Goal: Check status: Check status

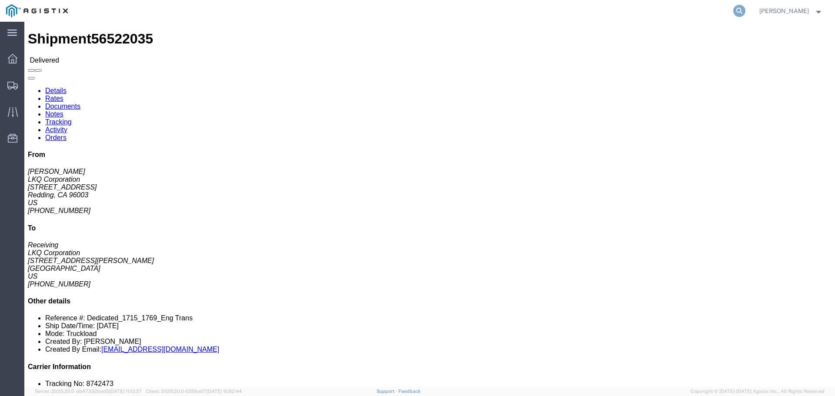
click at [744, 8] on icon at bounding box center [739, 11] width 12 height 12
click at [651, 13] on input "search" at bounding box center [601, 10] width 264 height 21
paste input "57021923"
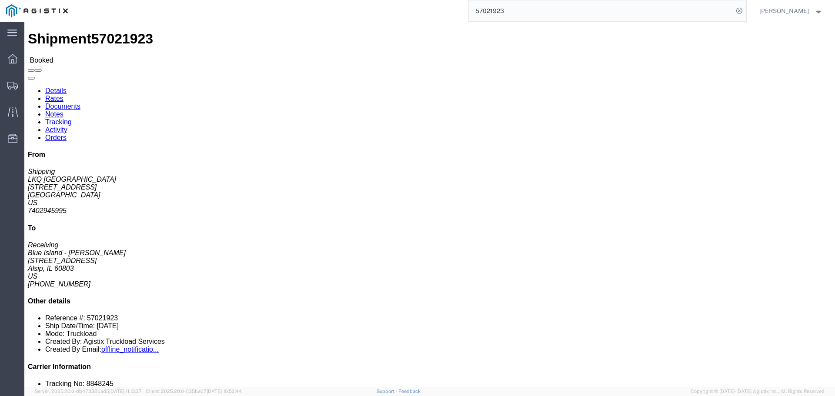
click link "Documents"
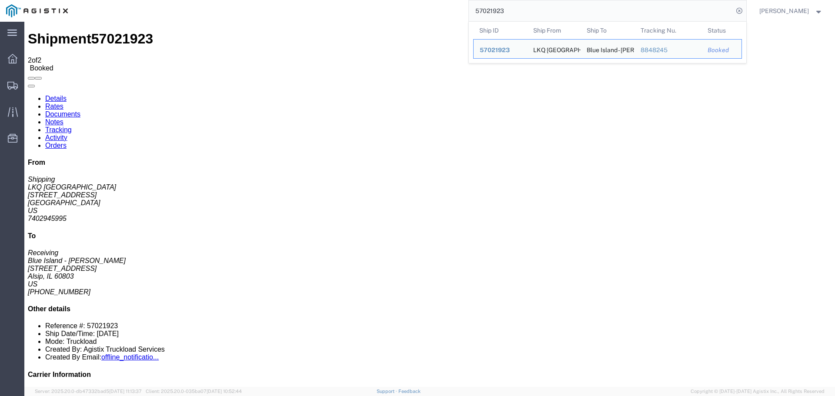
click at [525, 11] on input "57021923" at bounding box center [601, 10] width 264 height 21
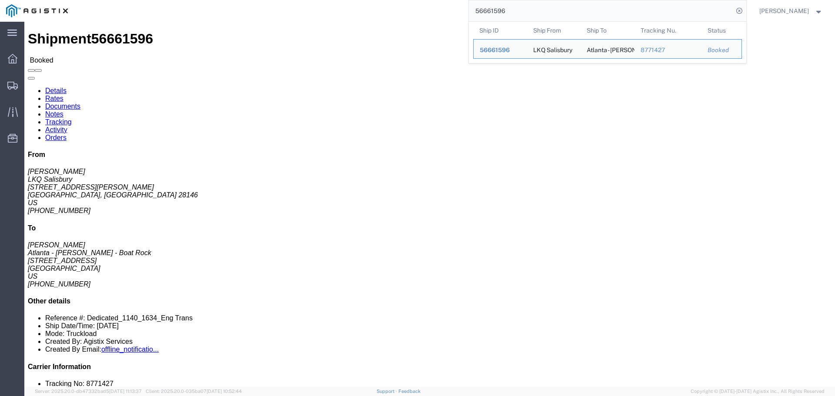
click at [529, 10] on input "56661596" at bounding box center [601, 10] width 264 height 21
paste input "7001098"
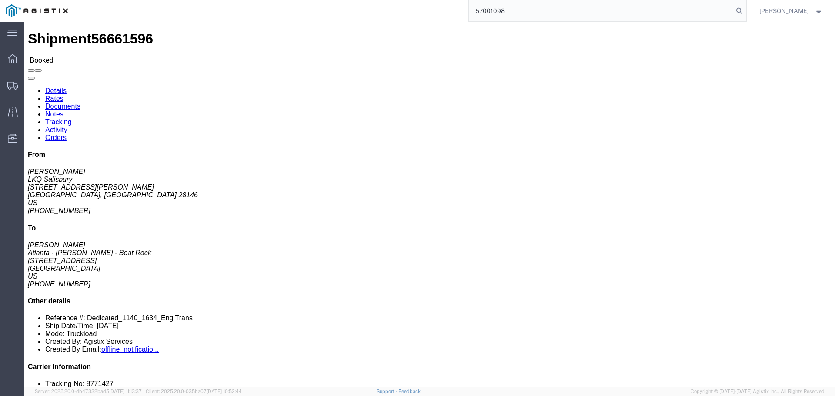
type input "57001098"
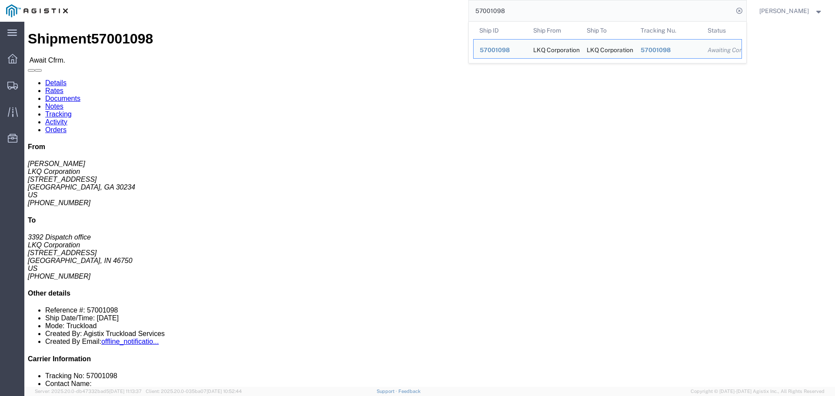
click div "Leg 1 - Truckload Vehicle 1: Standard Dry Van (53 Feet) Number of trucks: 1"
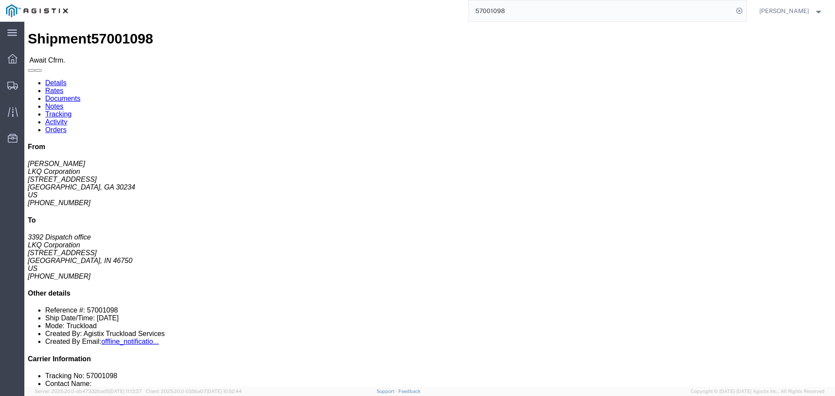
click address "LKQ Corporation ([PERSON_NAME]) [STREET_ADDRESS] [PHONE_NUMBER] [EMAIL_ADDRESS]…"
copy address "30234"
click address "LKQ Corporation (3392 Dispatch office) [GEOGRAPHIC_DATA][STREET_ADDRESS][PERSON…"
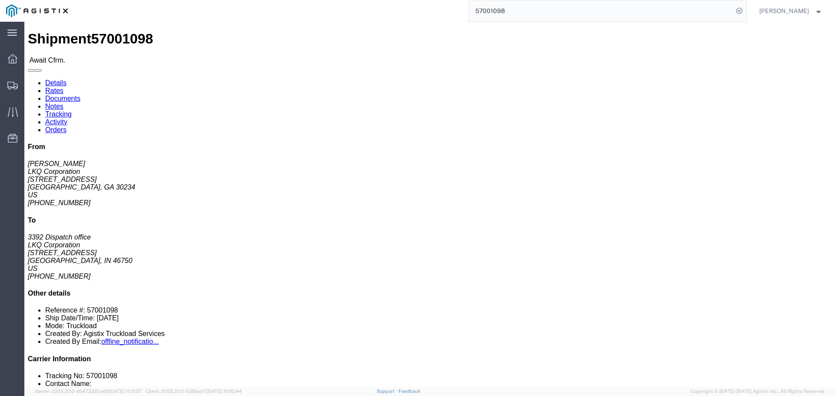
copy address "46750"
click link "Rates"
